Goal: Transaction & Acquisition: Purchase product/service

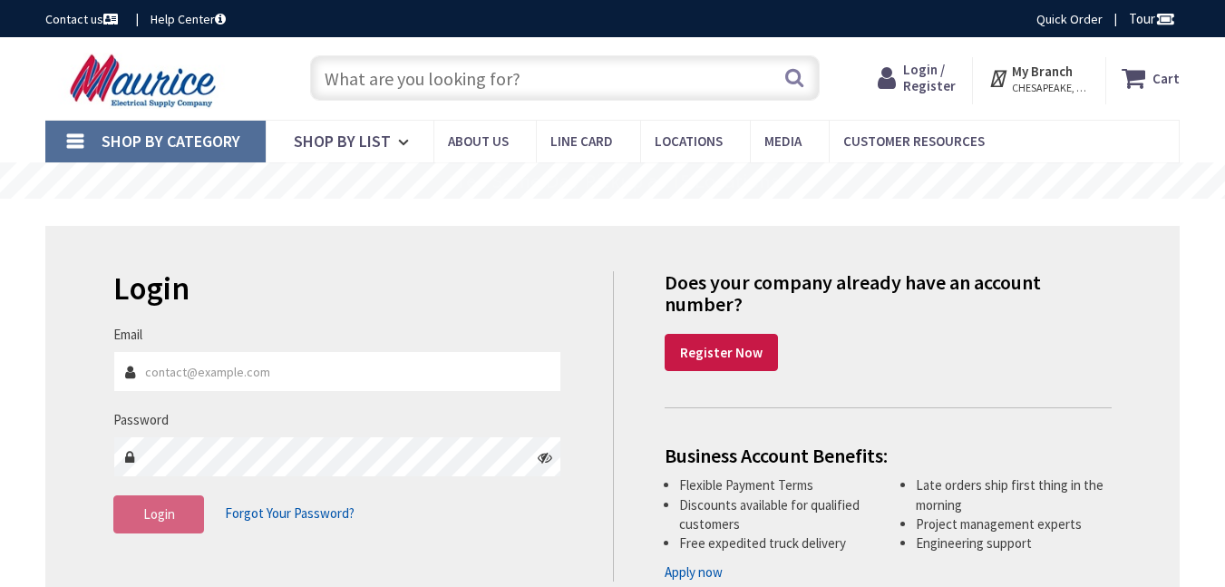
type input "[GEOGRAPHIC_DATA], [GEOGRAPHIC_DATA]"
type input "[EMAIL_ADDRESS][DOMAIN_NAME]"
click at [169, 519] on span "Login" at bounding box center [159, 513] width 32 height 17
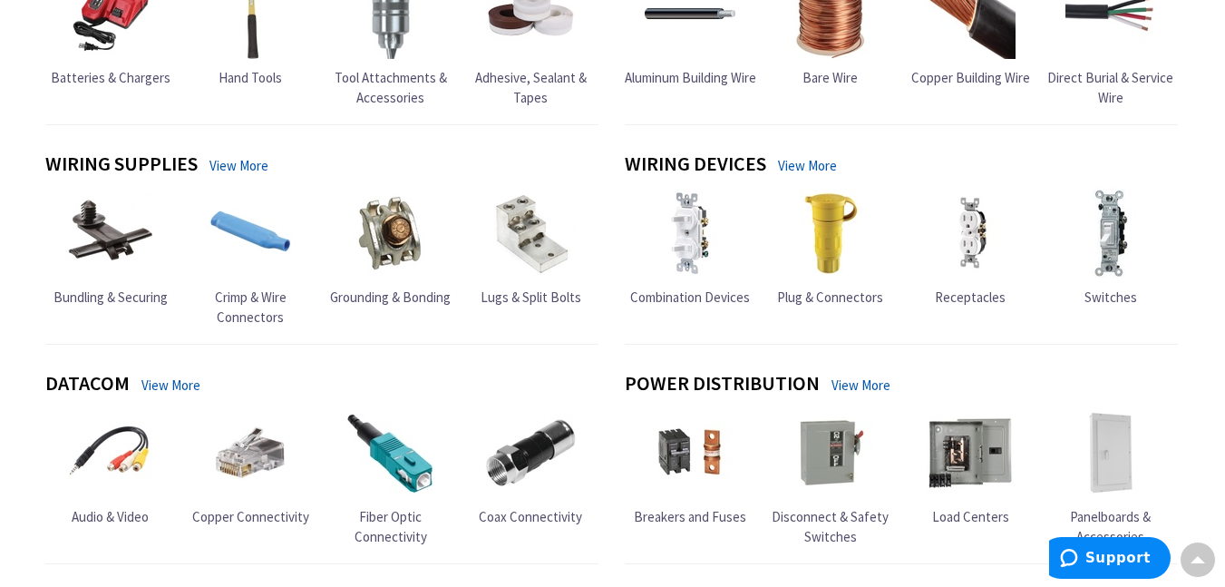
scroll to position [1632, 0]
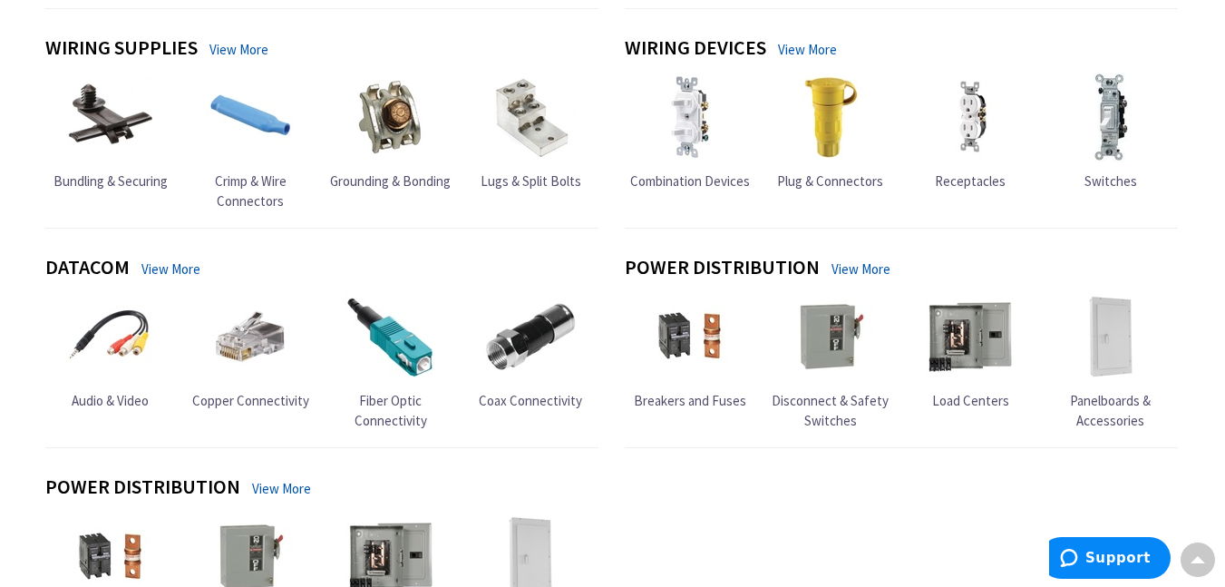
click at [814, 398] on span "Disconnect & Safety Switches" at bounding box center [829, 410] width 117 height 36
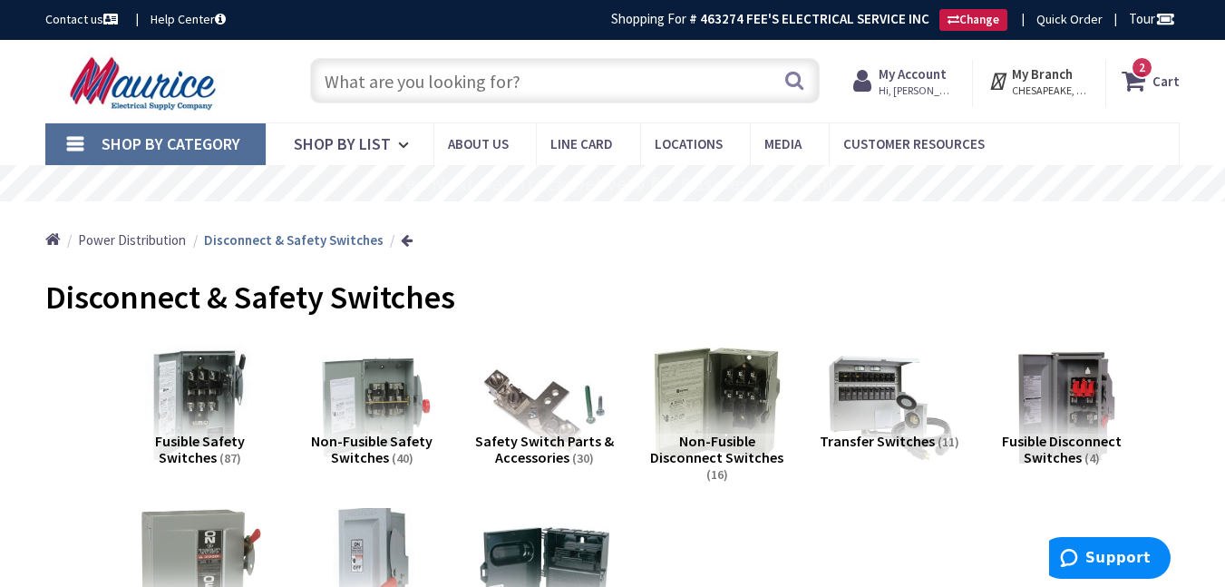
click at [350, 436] on span "Non-Fusible Safety Switches" at bounding box center [371, 448] width 121 height 34
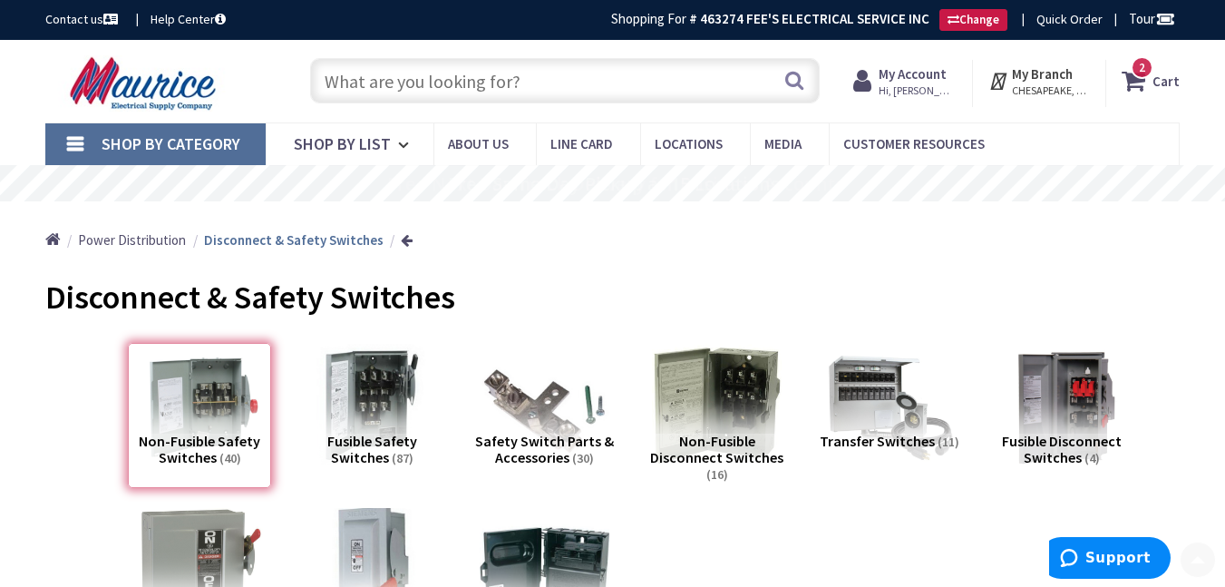
scroll to position [708, 0]
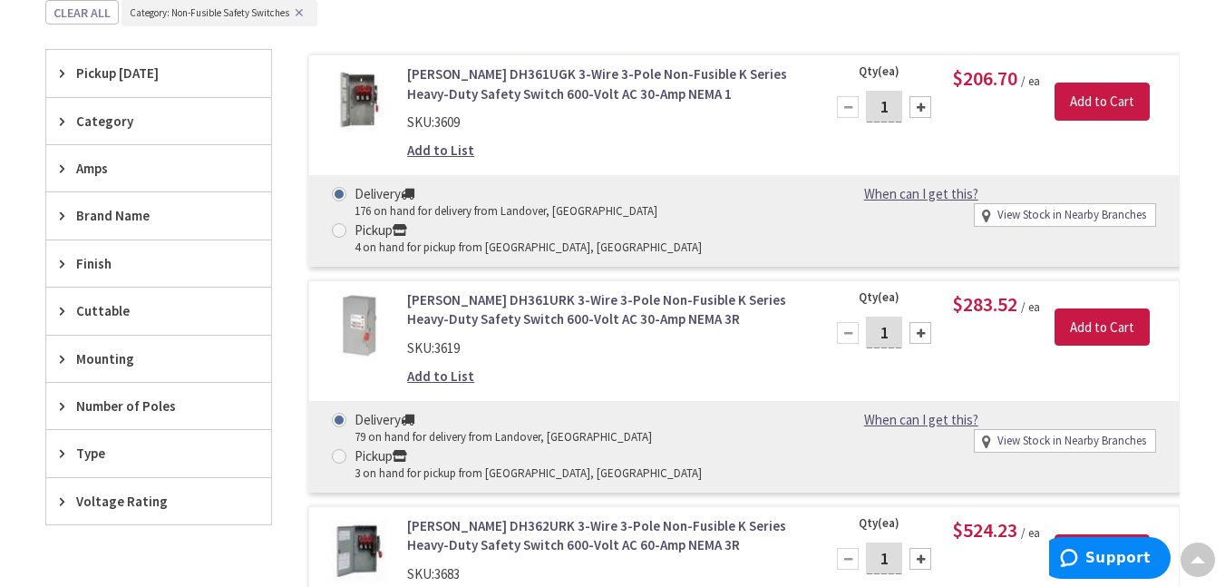
click at [63, 497] on icon at bounding box center [67, 501] width 14 height 14
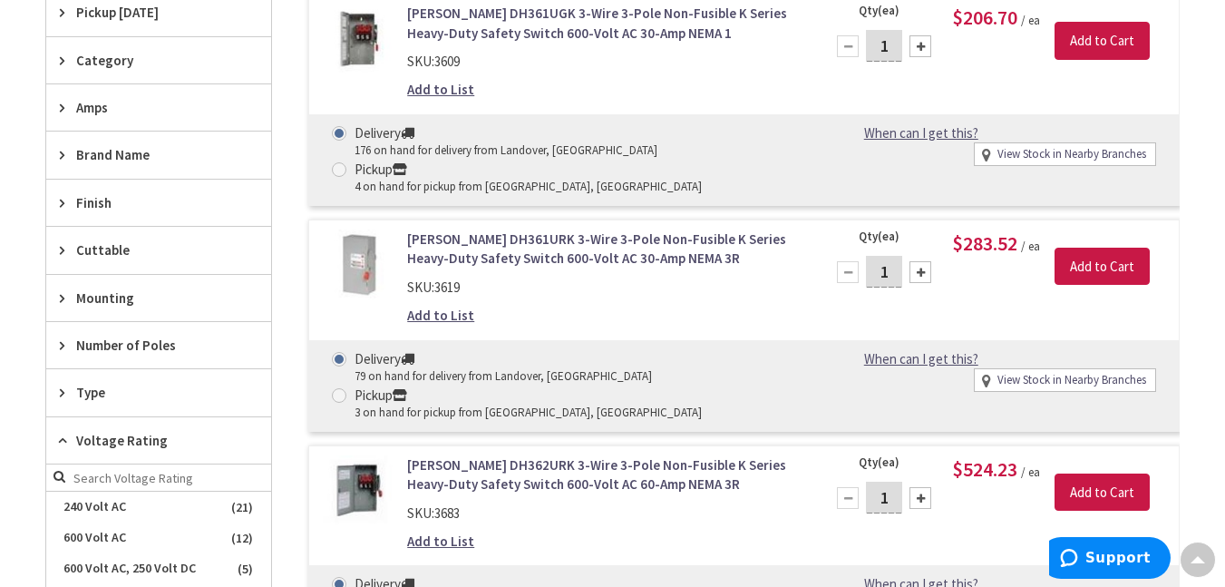
scroll to position [889, 0]
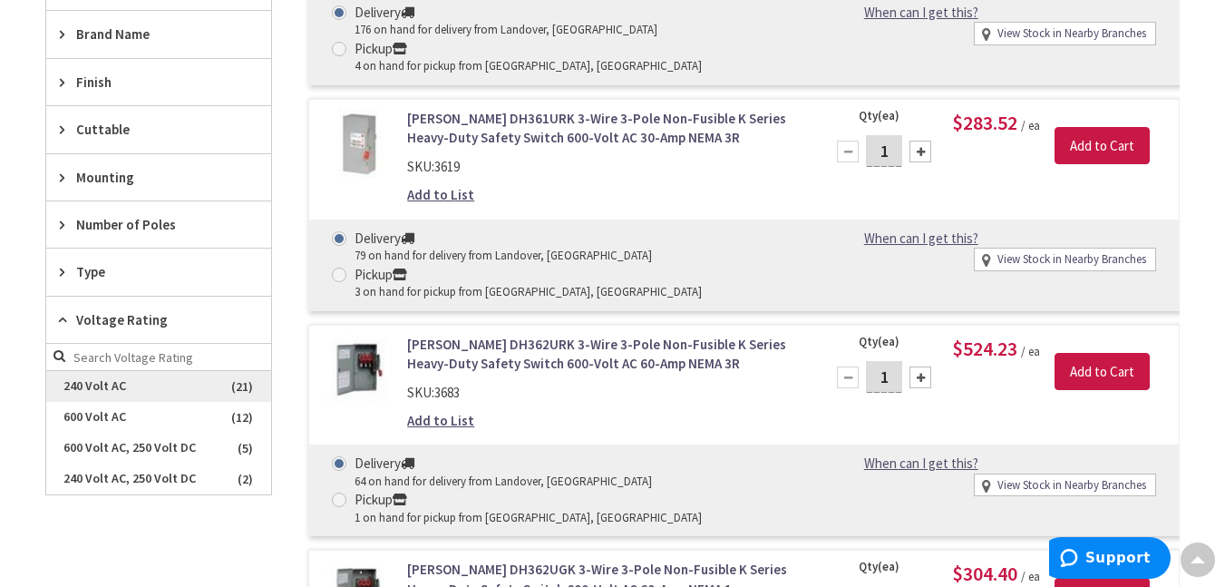
click at [97, 383] on span "240 Volt AC" at bounding box center [158, 386] width 225 height 31
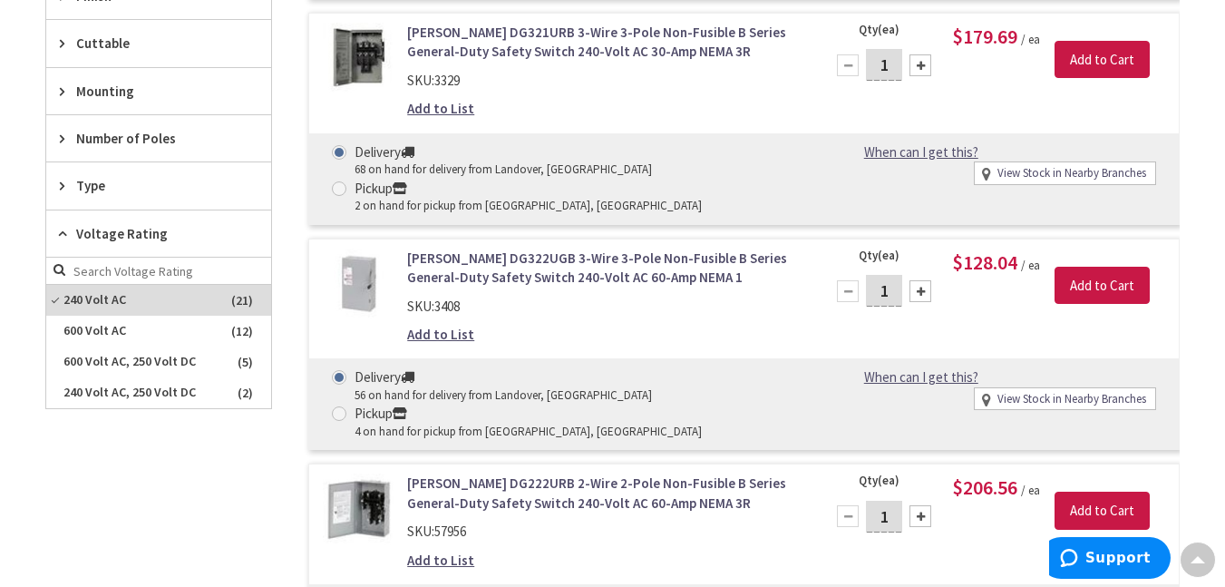
scroll to position [815, 0]
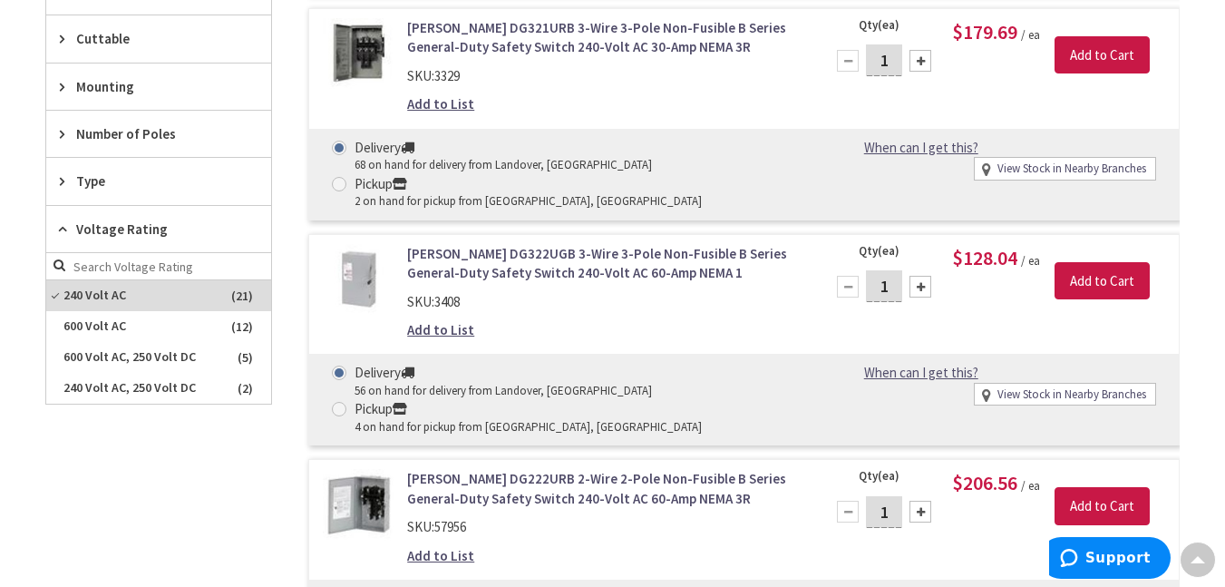
click at [923, 289] on div at bounding box center [920, 287] width 22 height 22
click at [851, 287] on div at bounding box center [848, 287] width 22 height 22
type input "1"
click at [1124, 279] on input "Add to Cart" at bounding box center [1101, 281] width 95 height 38
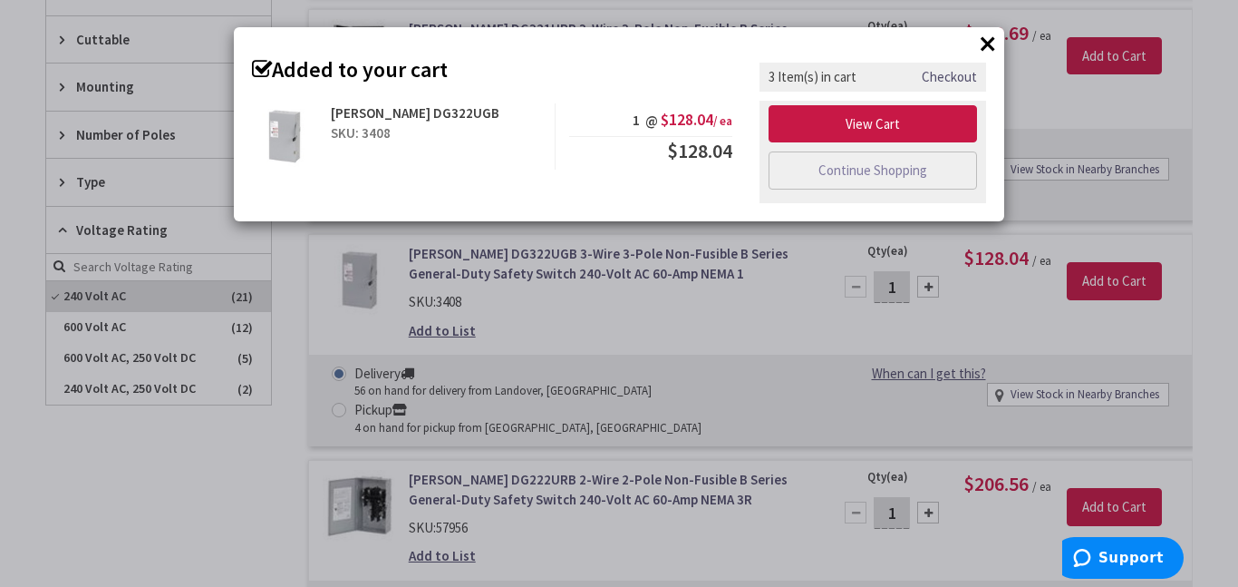
click at [988, 44] on button "×" at bounding box center [987, 43] width 27 height 27
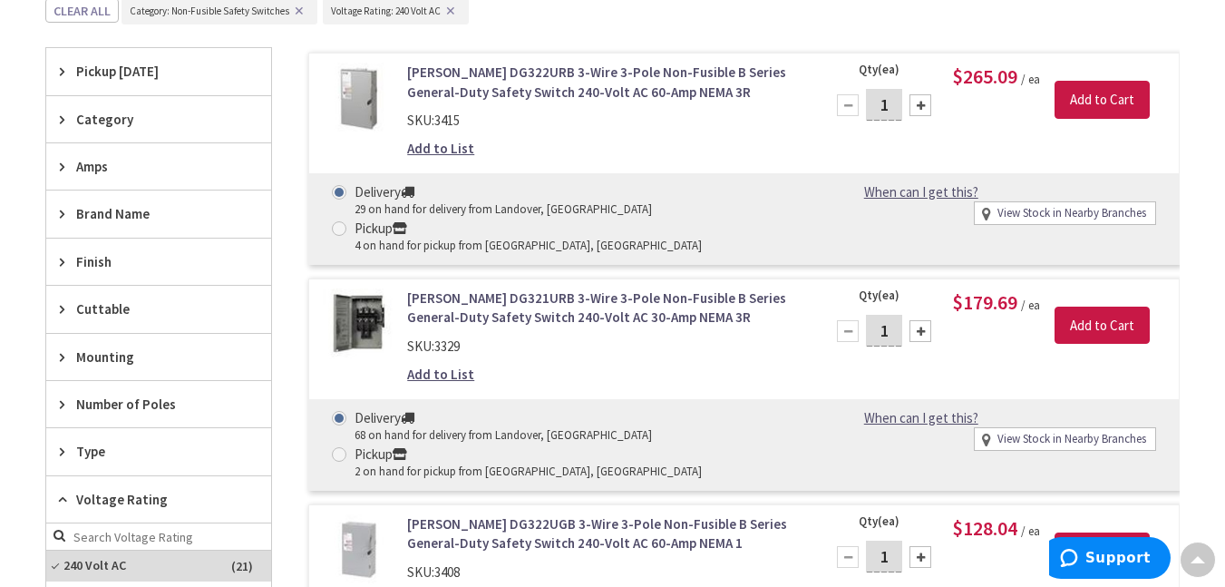
scroll to position [635, 0]
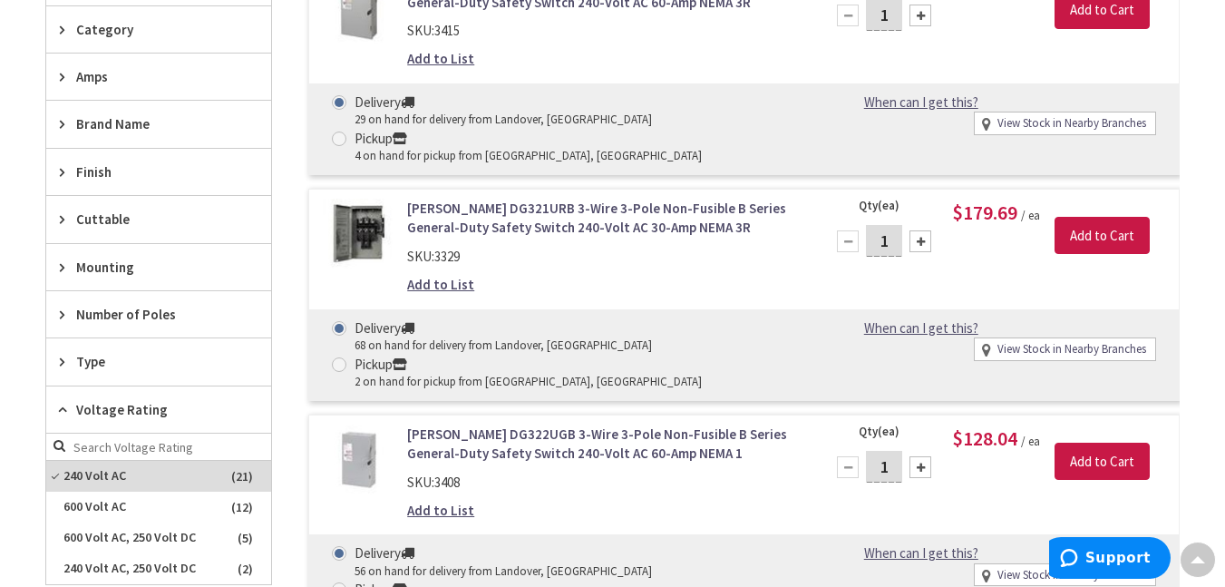
click at [63, 315] on icon at bounding box center [67, 314] width 14 height 14
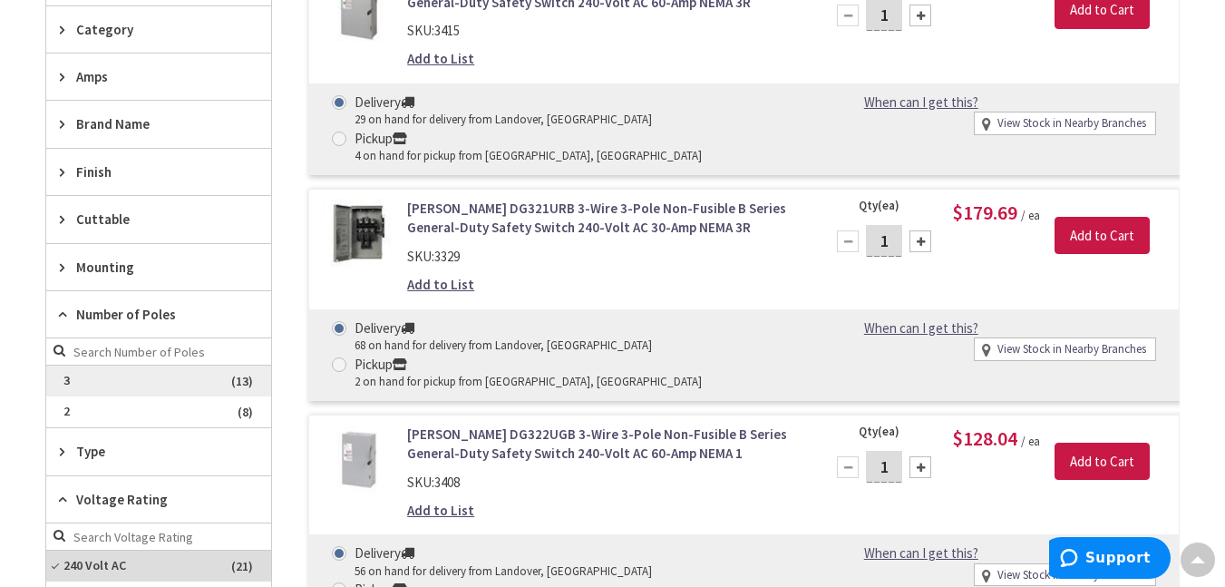
click at [84, 377] on span "3" at bounding box center [158, 380] width 225 height 31
click at [71, 451] on icon at bounding box center [67, 451] width 14 height 14
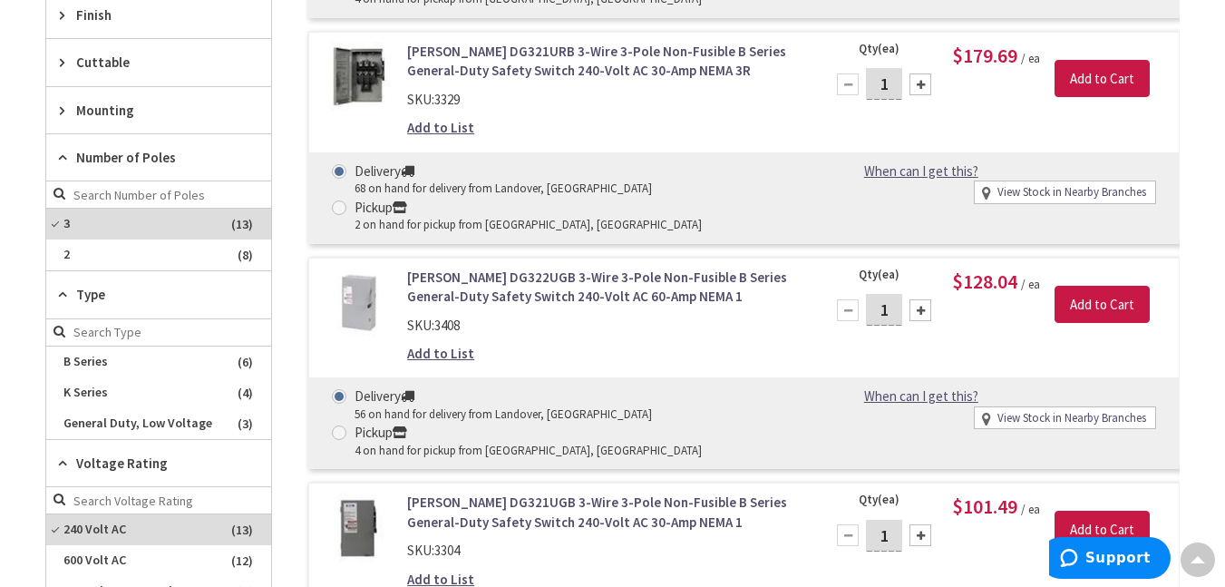
scroll to position [816, 0]
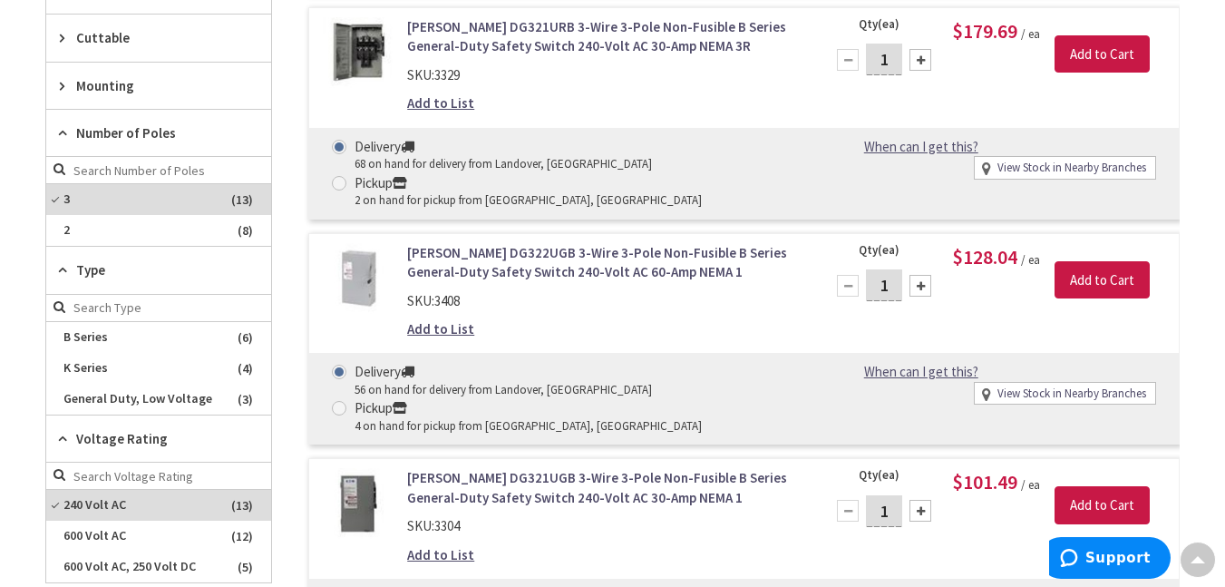
click at [63, 267] on icon at bounding box center [67, 270] width 14 height 14
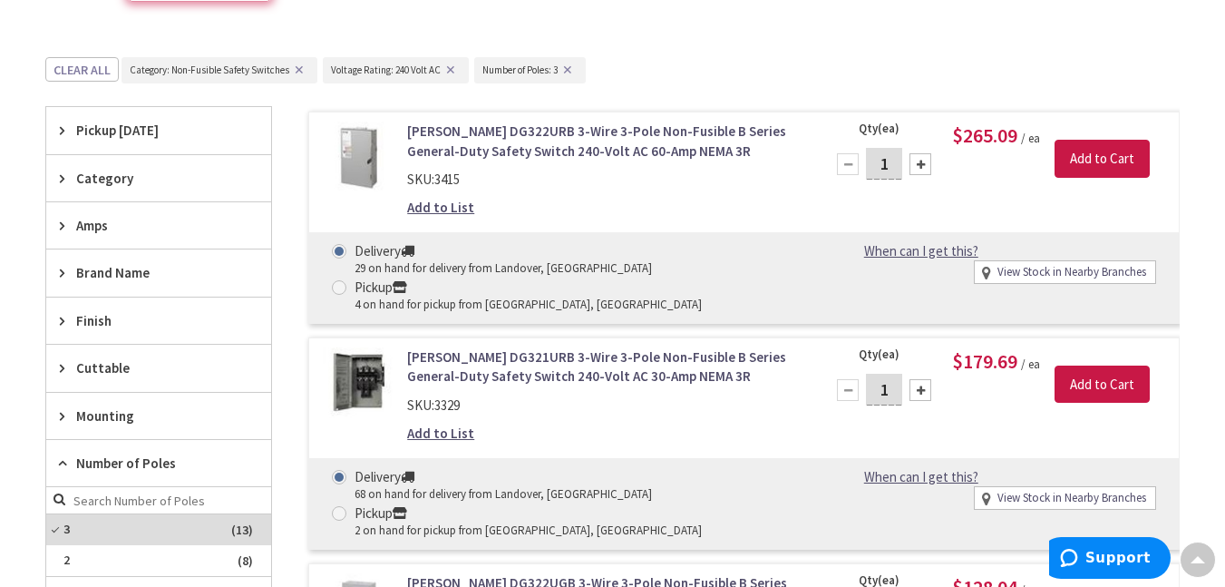
scroll to position [453, 0]
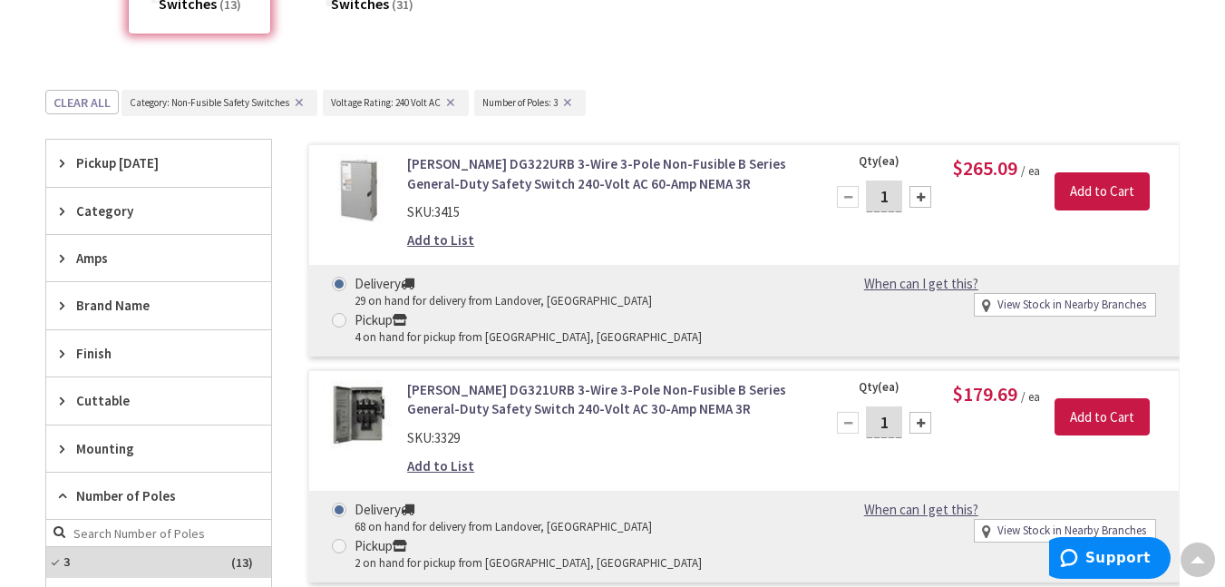
click at [60, 348] on icon at bounding box center [67, 353] width 14 height 14
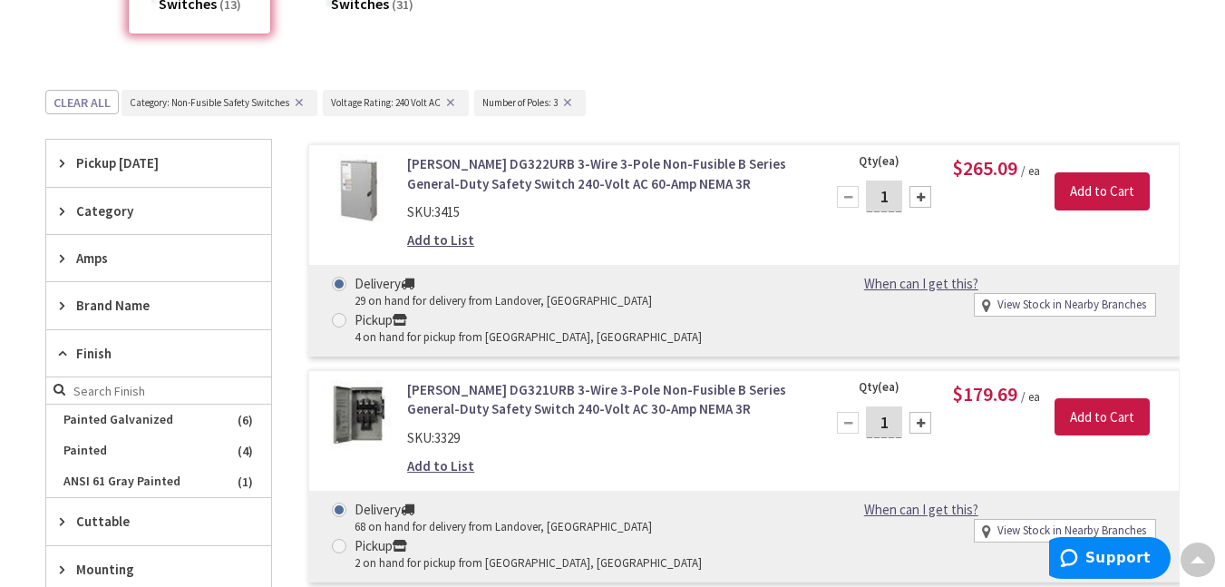
click at [60, 348] on icon at bounding box center [67, 353] width 14 height 14
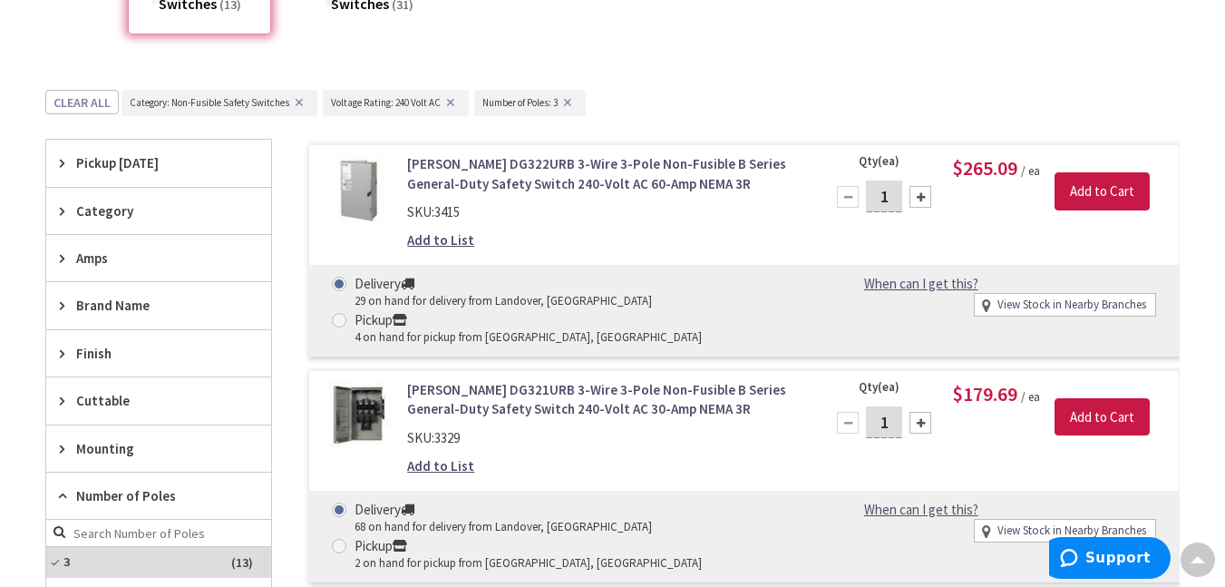
click at [64, 257] on icon at bounding box center [67, 258] width 14 height 14
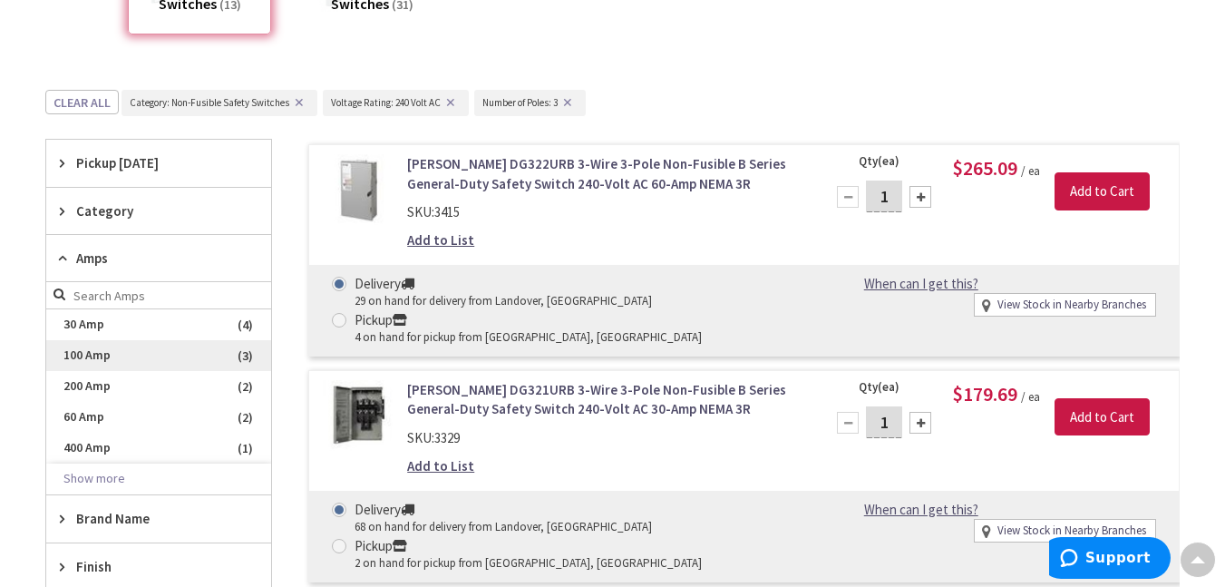
click at [90, 351] on span "100 Amp" at bounding box center [158, 355] width 225 height 31
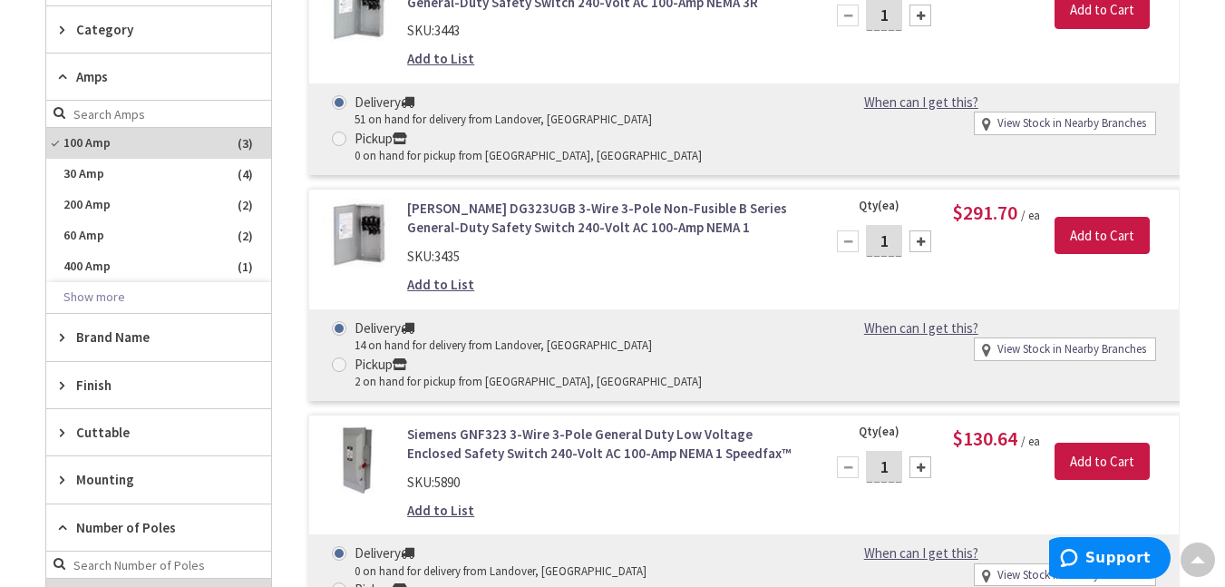
scroll to position [544, 0]
